Goal: Task Accomplishment & Management: Complete application form

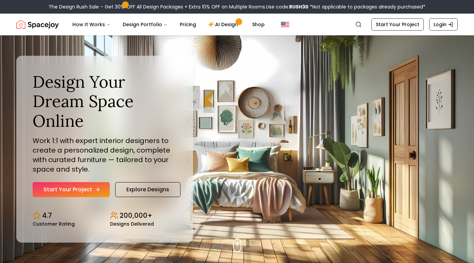
click at [93, 186] on link "Start Your Project" at bounding box center [71, 189] width 77 height 15
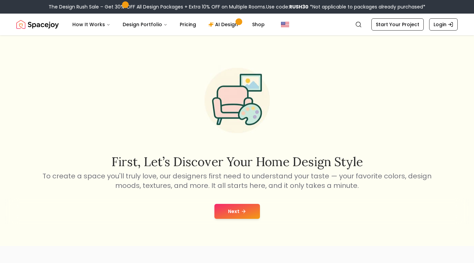
click at [233, 208] on button "Next" at bounding box center [237, 211] width 46 height 15
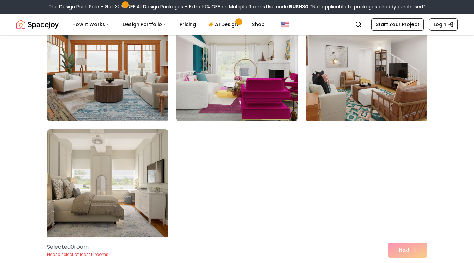
scroll to position [330, 0]
